Goal: Submit feedback/report problem

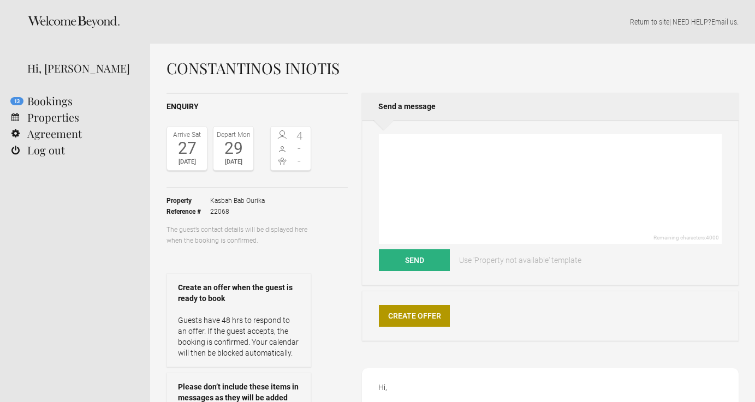
select select "EUR"
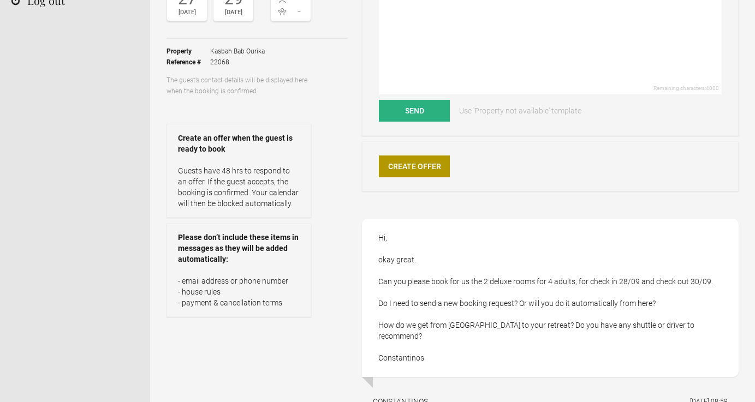
scroll to position [144, 0]
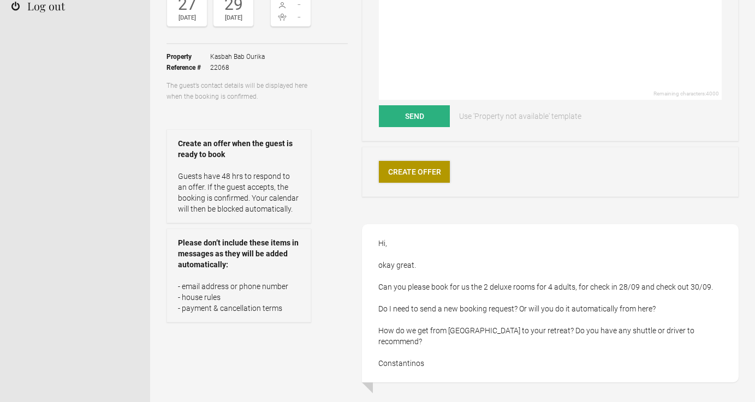
click at [403, 170] on link "Create Offer" at bounding box center [414, 172] width 71 height 22
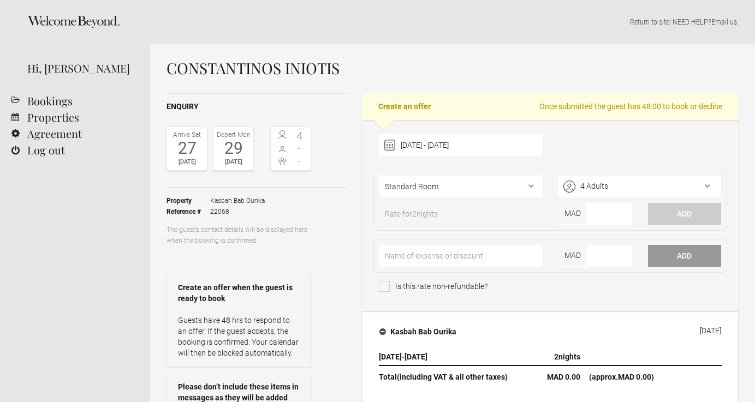
select select "EUR"
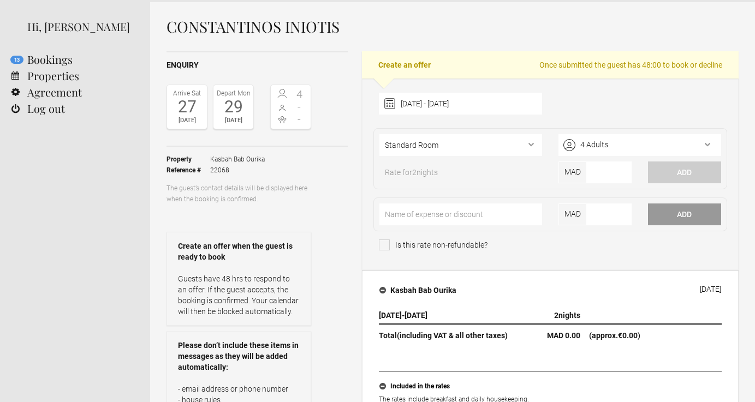
scroll to position [43, 0]
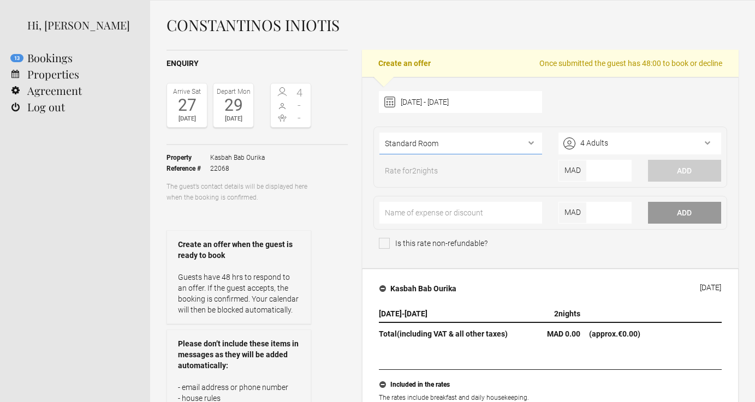
click at [530, 139] on select"] "Standard Room Deluxe Room Suite Deluxe Suite Garden Pool Suite Garden Deluxe Su…" at bounding box center [461, 144] width 163 height 22
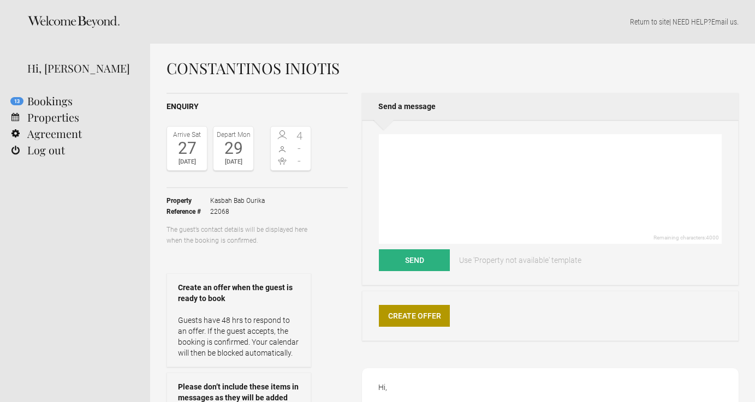
select select "EUR"
click at [402, 144] on textarea at bounding box center [550, 189] width 343 height 110
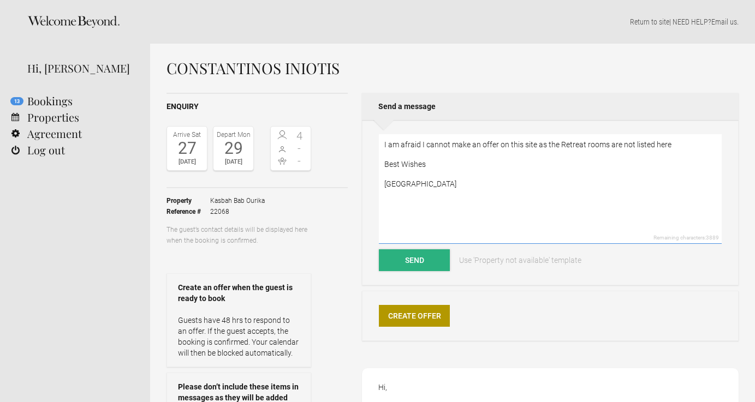
type textarea "I am afraid I cannot make an offer on this site as the Retreat rooms are not li…"
click at [410, 259] on button "Send" at bounding box center [414, 261] width 71 height 22
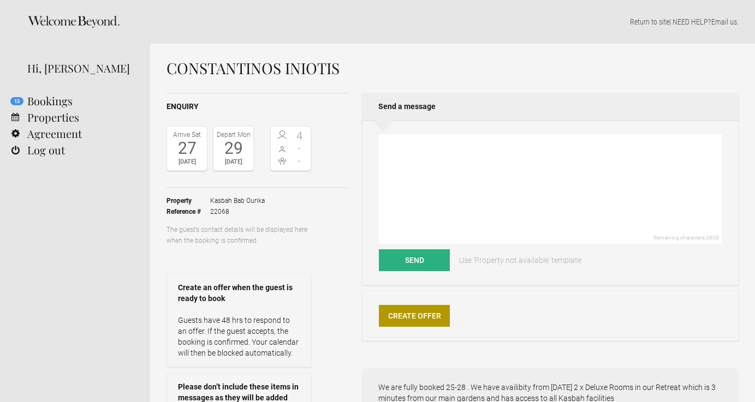
select select "EUR"
